Goal: Transaction & Acquisition: Purchase product/service

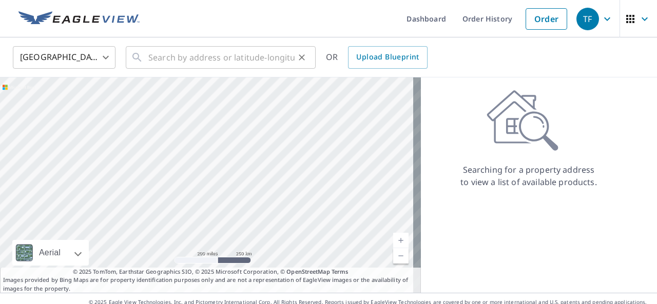
click at [145, 61] on div "​" at bounding box center [221, 57] width 190 height 23
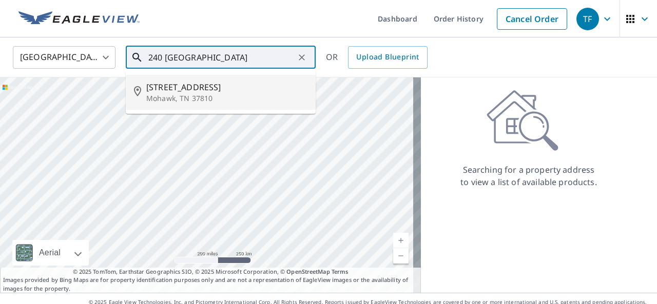
click at [159, 88] on span "[STREET_ADDRESS]" at bounding box center [226, 87] width 161 height 12
type input "240 Bays Mountain Rd Mohawk, TN 37810"
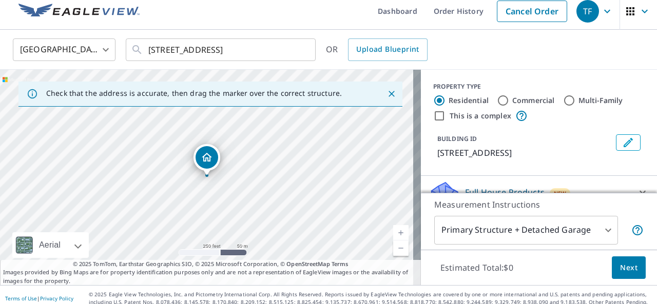
scroll to position [14, 0]
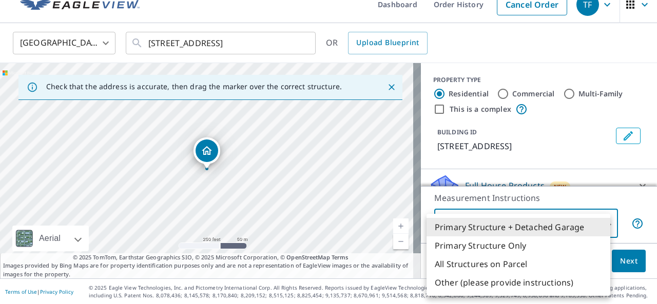
click at [599, 223] on body "TF TF Dashboard Order History Cancel Order TF United States US ​ 240 Bays Mount…" at bounding box center [328, 152] width 657 height 304
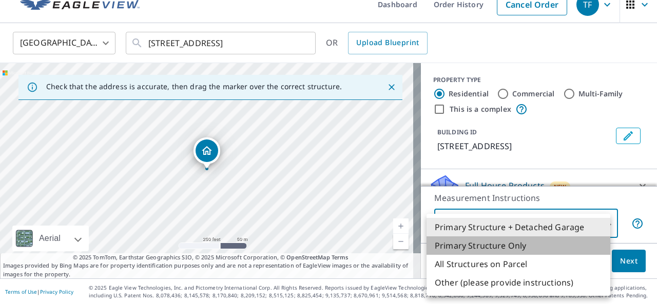
click at [509, 247] on li "Primary Structure Only" at bounding box center [518, 245] width 184 height 18
type input "2"
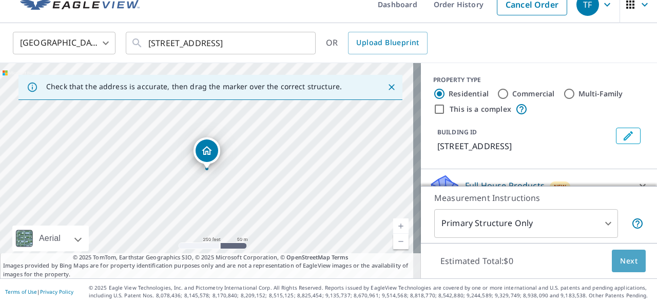
click at [620, 259] on span "Next" at bounding box center [628, 261] width 17 height 13
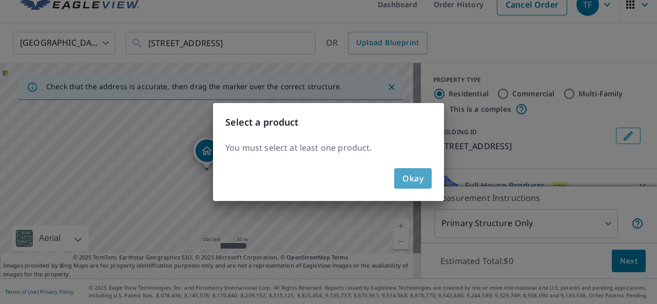
click at [410, 177] on span "Okay" at bounding box center [412, 178] width 21 height 14
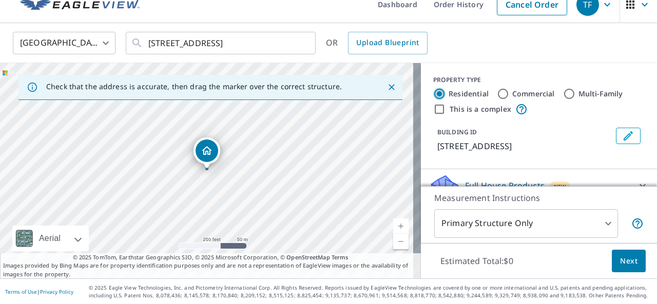
click at [433, 92] on input "Residential" at bounding box center [439, 94] width 12 height 12
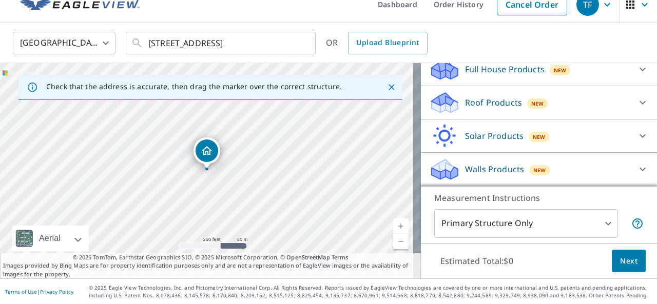
scroll to position [128, 0]
click at [639, 103] on icon at bounding box center [642, 103] width 6 height 4
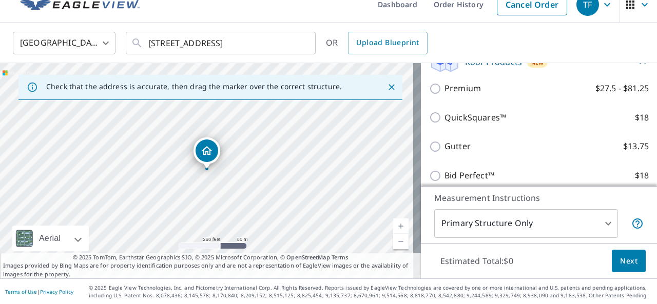
scroll to position [169, 0]
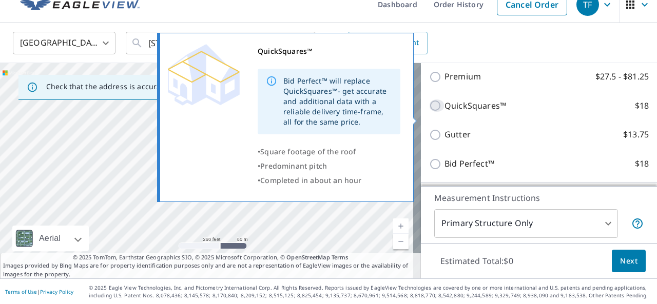
click at [429, 112] on input "QuickSquares™ $18" at bounding box center [436, 106] width 15 height 12
checkbox input "true"
type input "1"
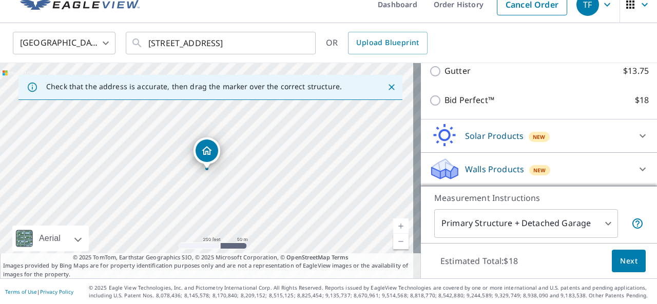
scroll to position [283, 0]
click at [620, 263] on span "Next" at bounding box center [628, 261] width 17 height 13
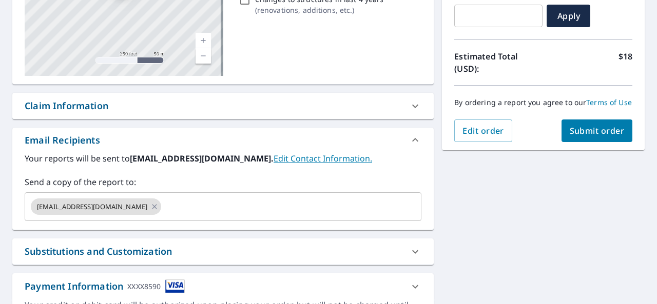
scroll to position [199, 0]
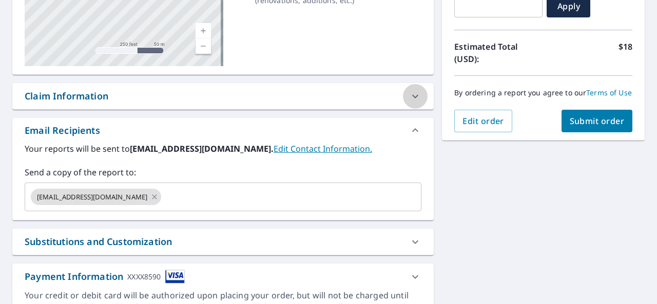
click at [412, 96] on icon at bounding box center [415, 96] width 6 height 4
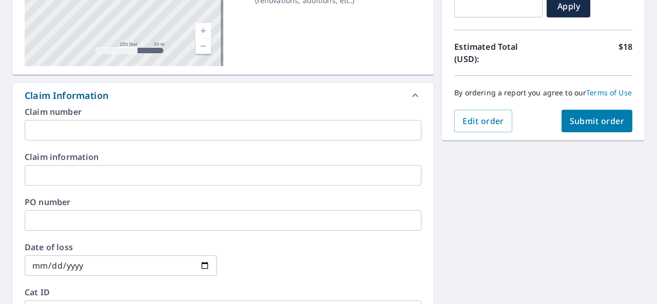
click at [410, 96] on icon at bounding box center [415, 95] width 12 height 12
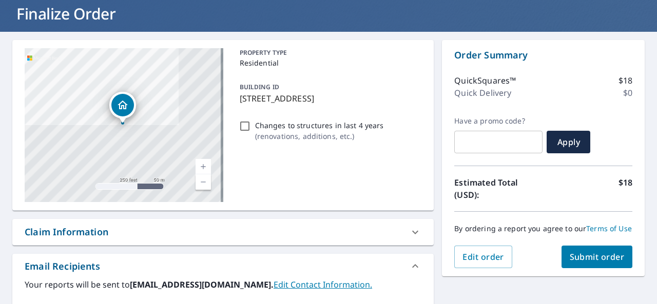
scroll to position [55, 0]
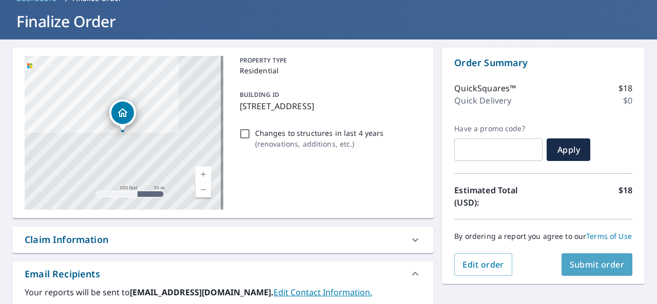
click at [575, 270] on span "Submit order" at bounding box center [596, 264] width 55 height 11
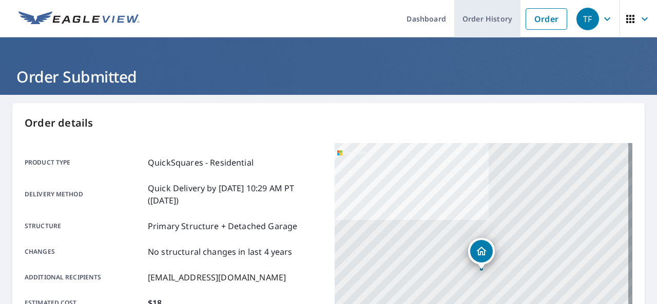
click at [479, 25] on link "Order History" at bounding box center [487, 18] width 66 height 37
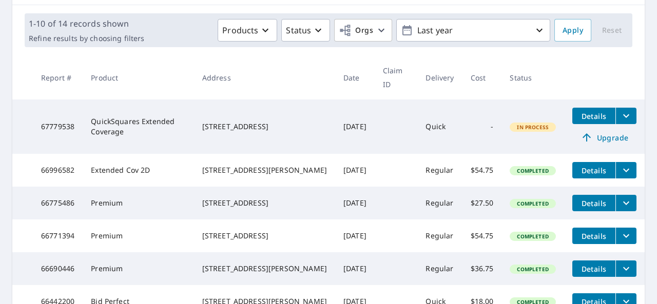
scroll to position [126, 0]
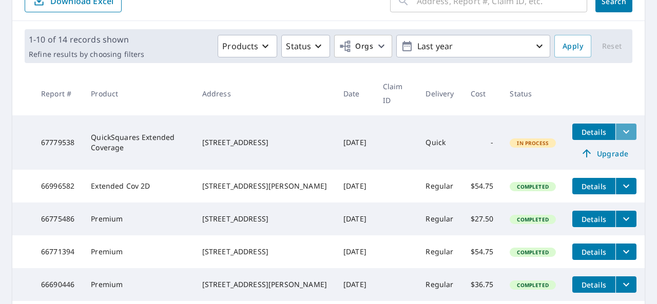
click at [620, 129] on icon "filesDropdownBtn-67779538" at bounding box center [626, 132] width 12 height 12
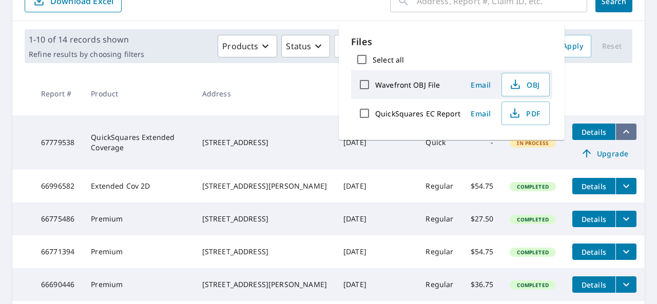
click at [620, 129] on icon "filesDropdownBtn-67779538" at bounding box center [626, 132] width 12 height 12
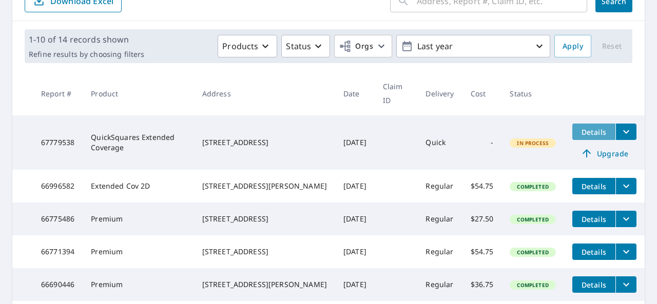
click at [592, 135] on span "Details" at bounding box center [593, 132] width 31 height 10
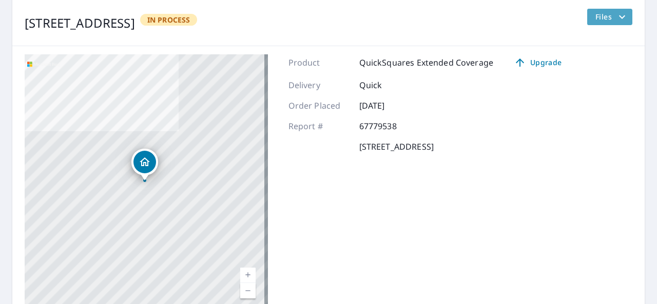
click at [617, 18] on icon "filesDropdownBtn-67779538" at bounding box center [622, 17] width 12 height 12
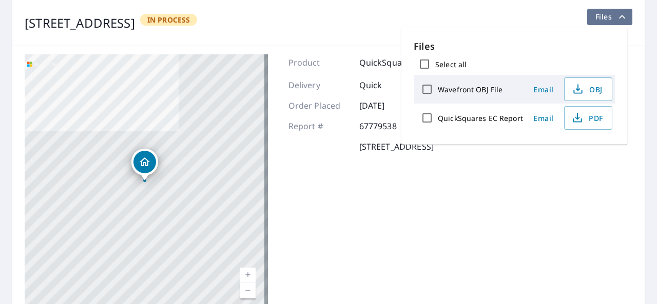
click at [617, 18] on icon "filesDropdownBtn-67779538" at bounding box center [622, 17] width 12 height 12
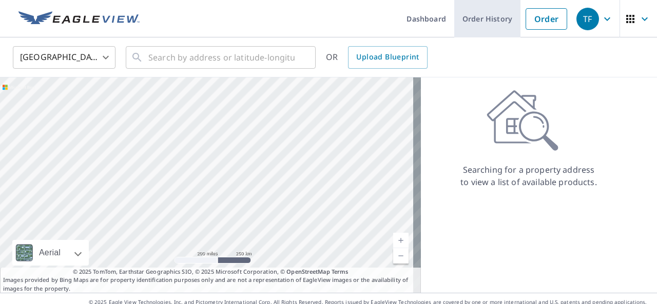
click at [491, 20] on link "Order History" at bounding box center [487, 18] width 66 height 37
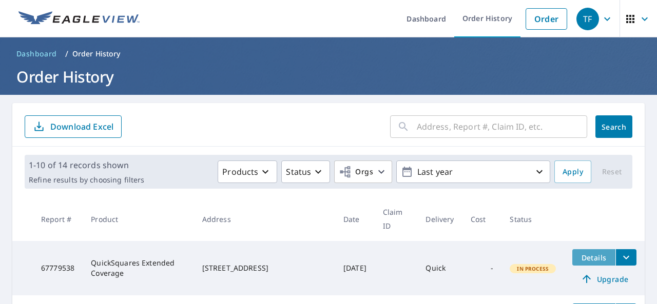
click at [587, 257] on span "Details" at bounding box center [593, 258] width 31 height 10
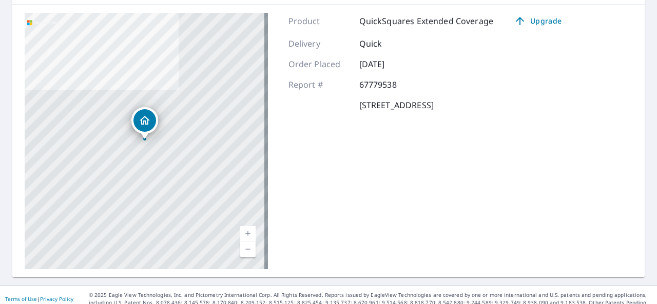
scroll to position [174, 0]
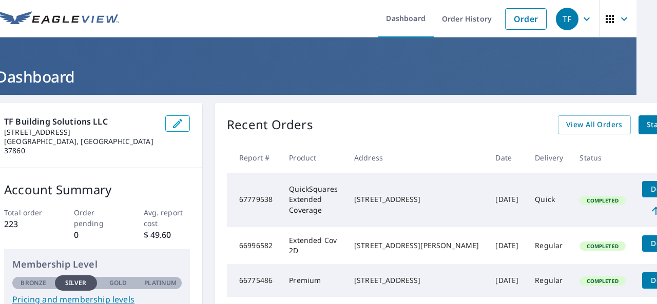
scroll to position [0, 55]
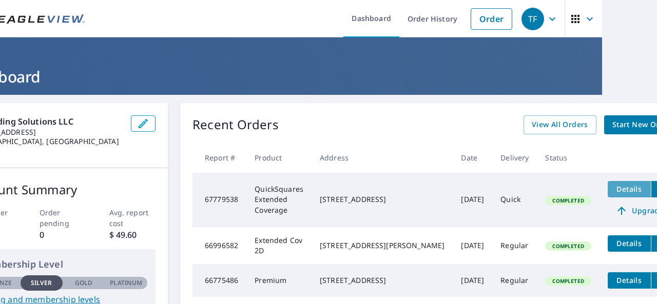
click at [613, 192] on span "Details" at bounding box center [628, 189] width 31 height 10
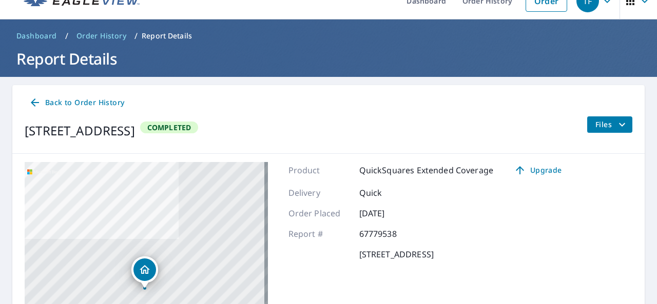
scroll to position [10, 0]
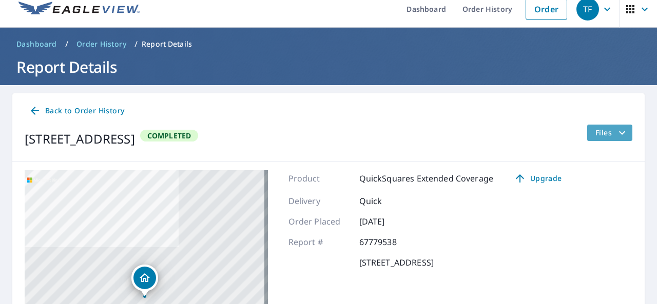
click at [616, 129] on icon "filesDropdownBtn-67779538" at bounding box center [622, 133] width 12 height 12
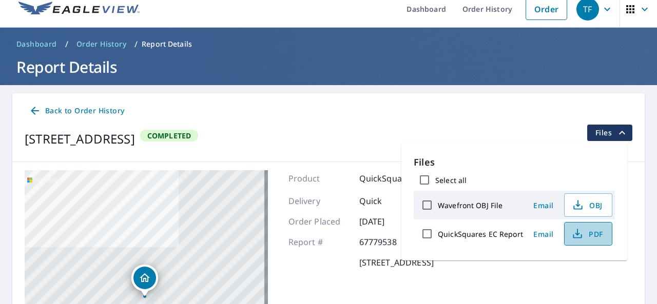
click at [584, 232] on span "PDF" at bounding box center [586, 234] width 33 height 12
click at [616, 134] on icon "filesDropdownBtn-67779538" at bounding box center [622, 133] width 12 height 12
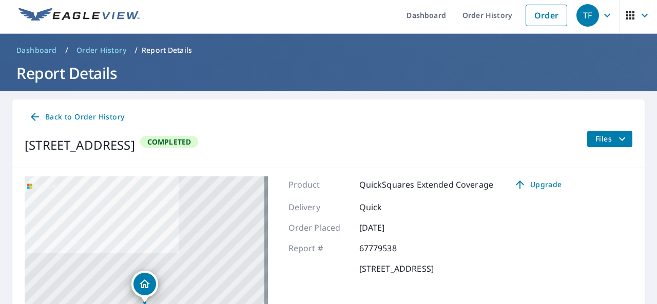
scroll to position [0, 0]
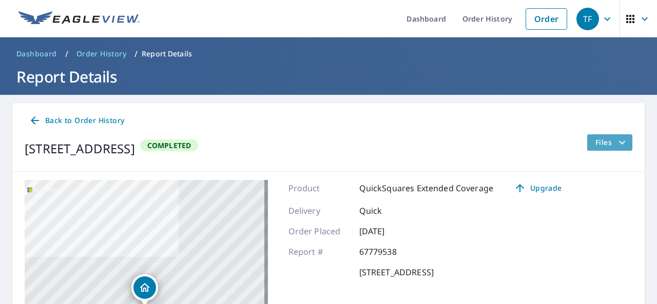
click at [600, 137] on span "Files" at bounding box center [611, 142] width 33 height 12
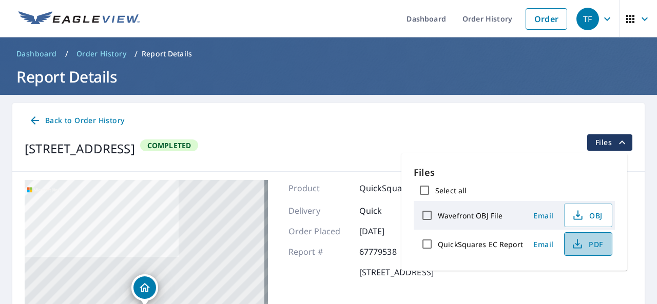
click at [586, 244] on span "PDF" at bounding box center [586, 244] width 33 height 12
